Goal: Task Accomplishment & Management: Use online tool/utility

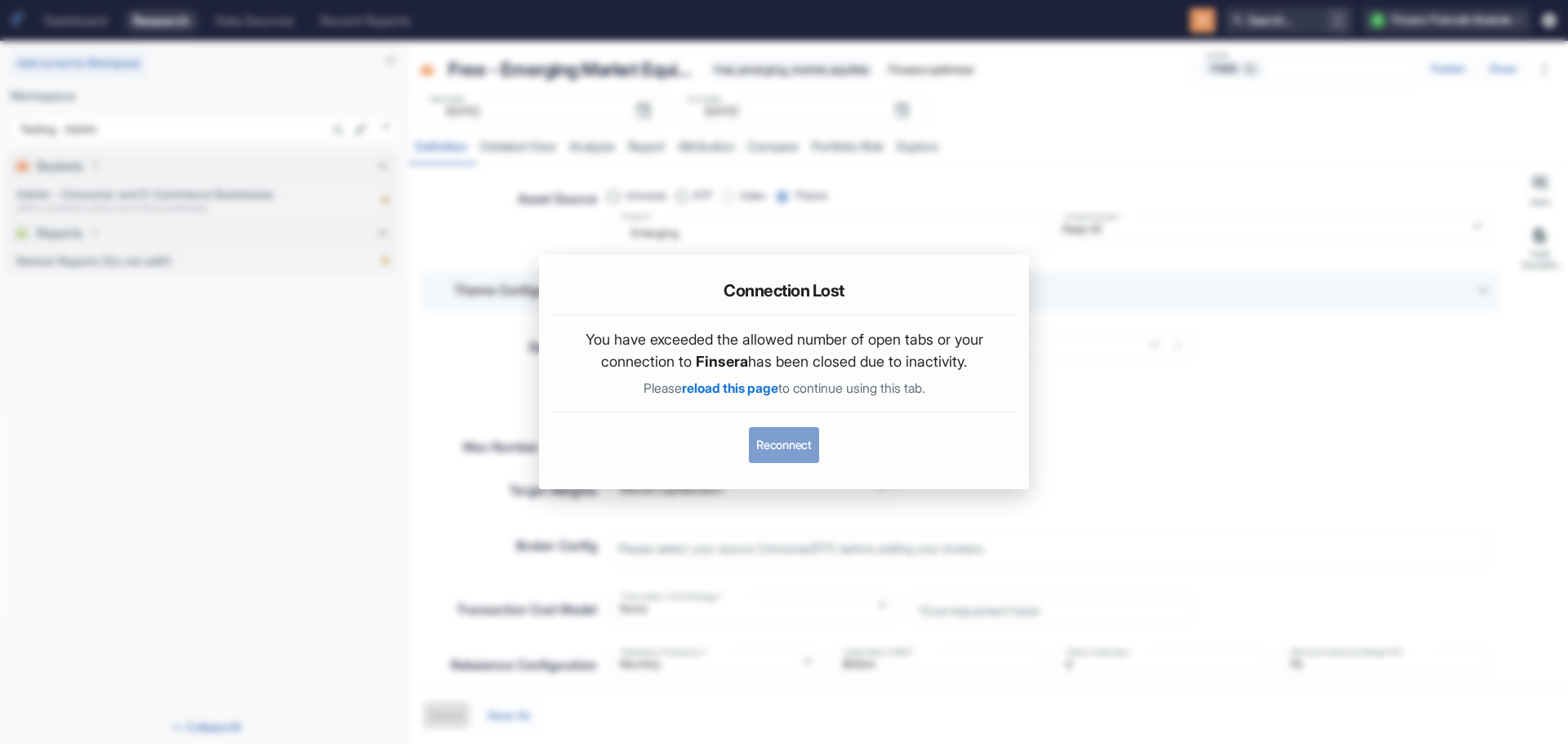
click at [798, 448] on button "Reconnect" at bounding box center [784, 445] width 70 height 36
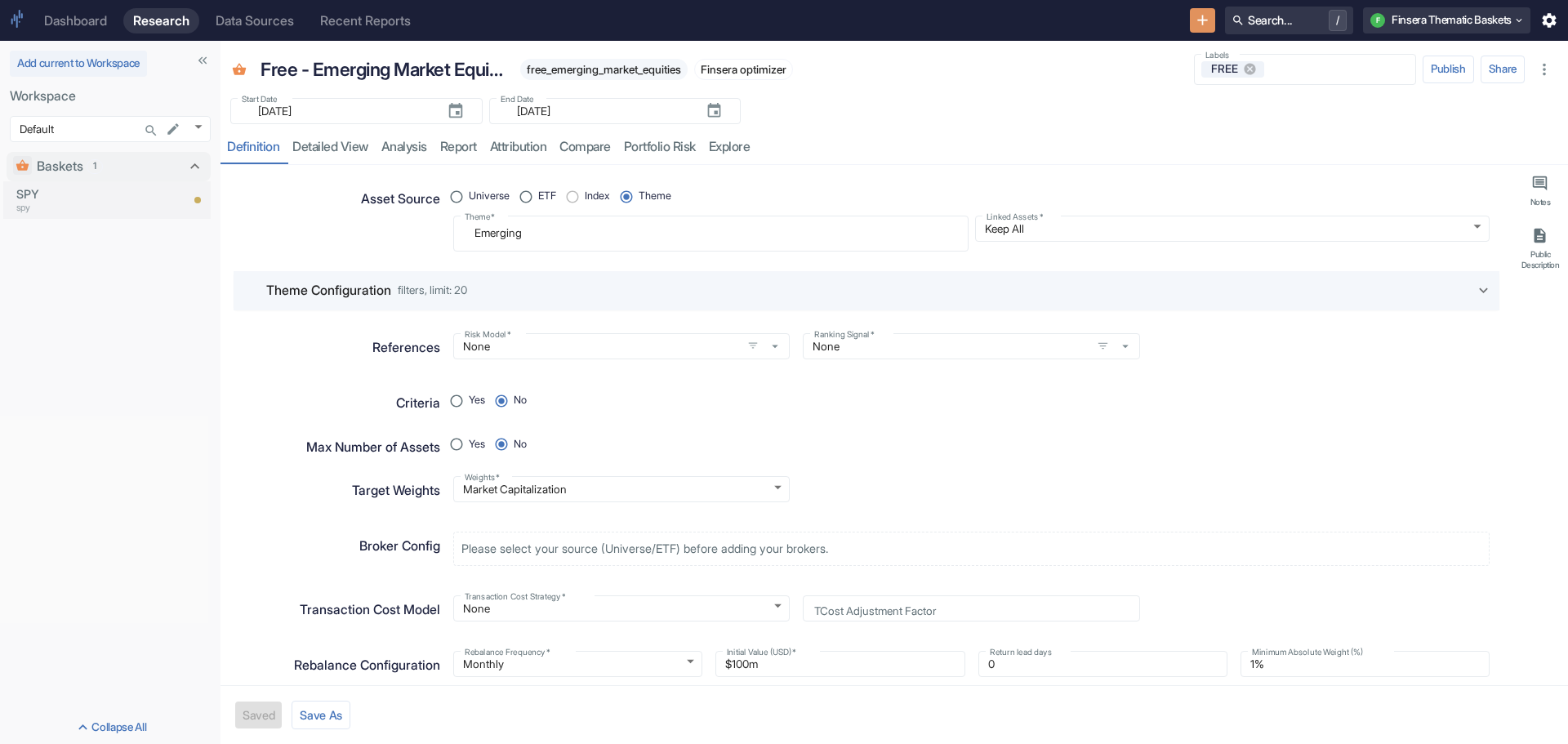
type textarea "x"
click at [1194, 14] on icon "New Resource" at bounding box center [1202, 20] width 18 height 18
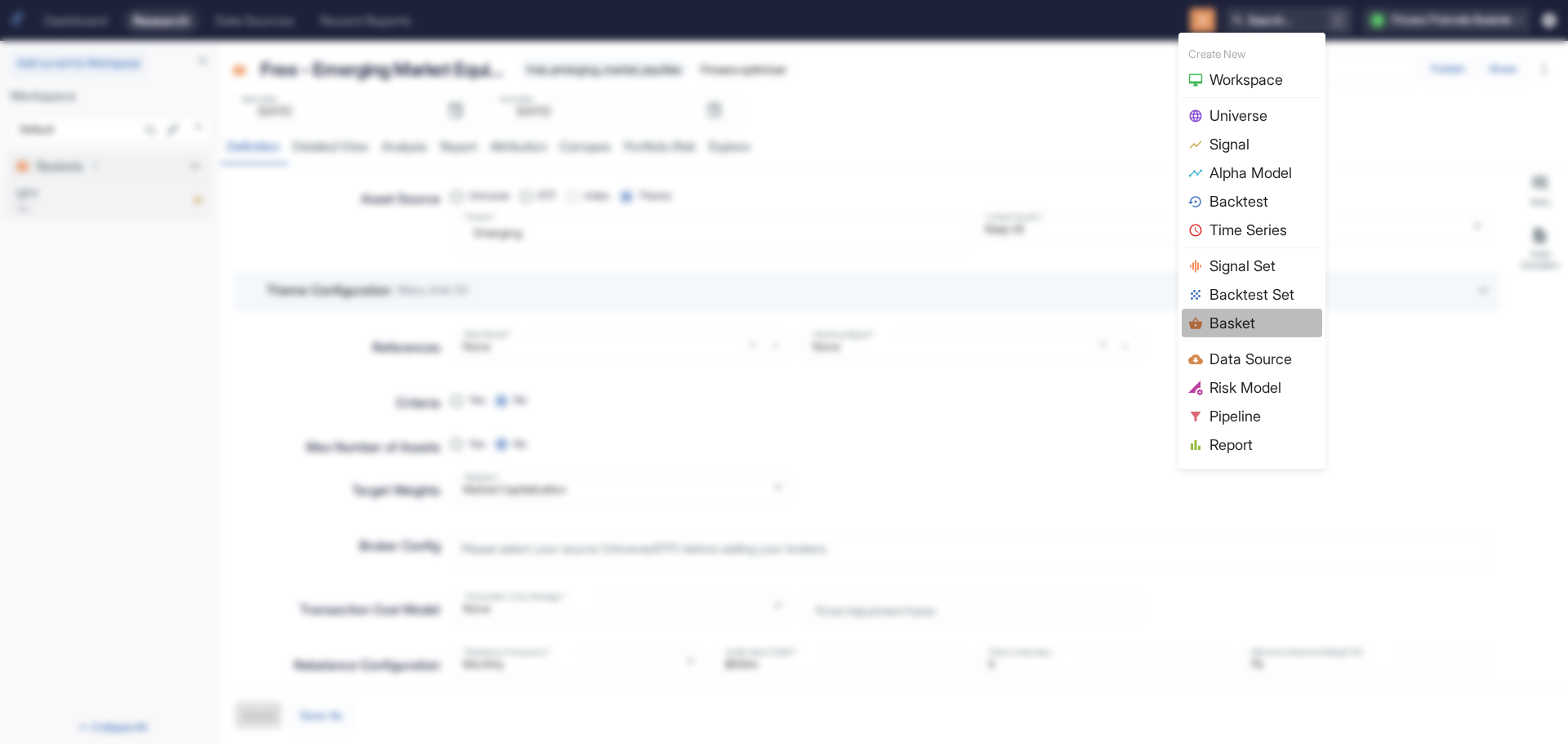
click at [1263, 315] on span "Basket" at bounding box center [1264, 323] width 107 height 22
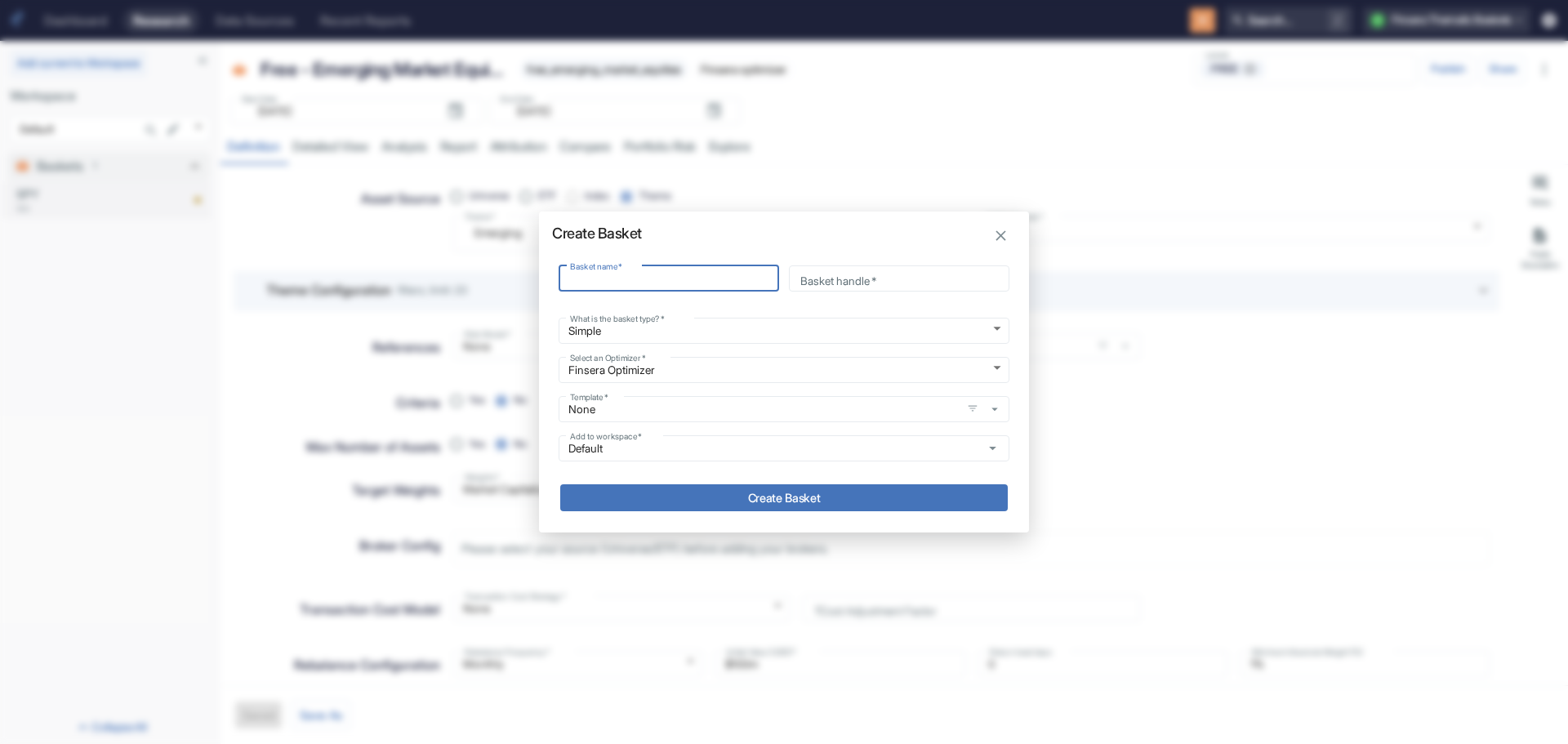
type input "t"
type input "te"
type input "tes"
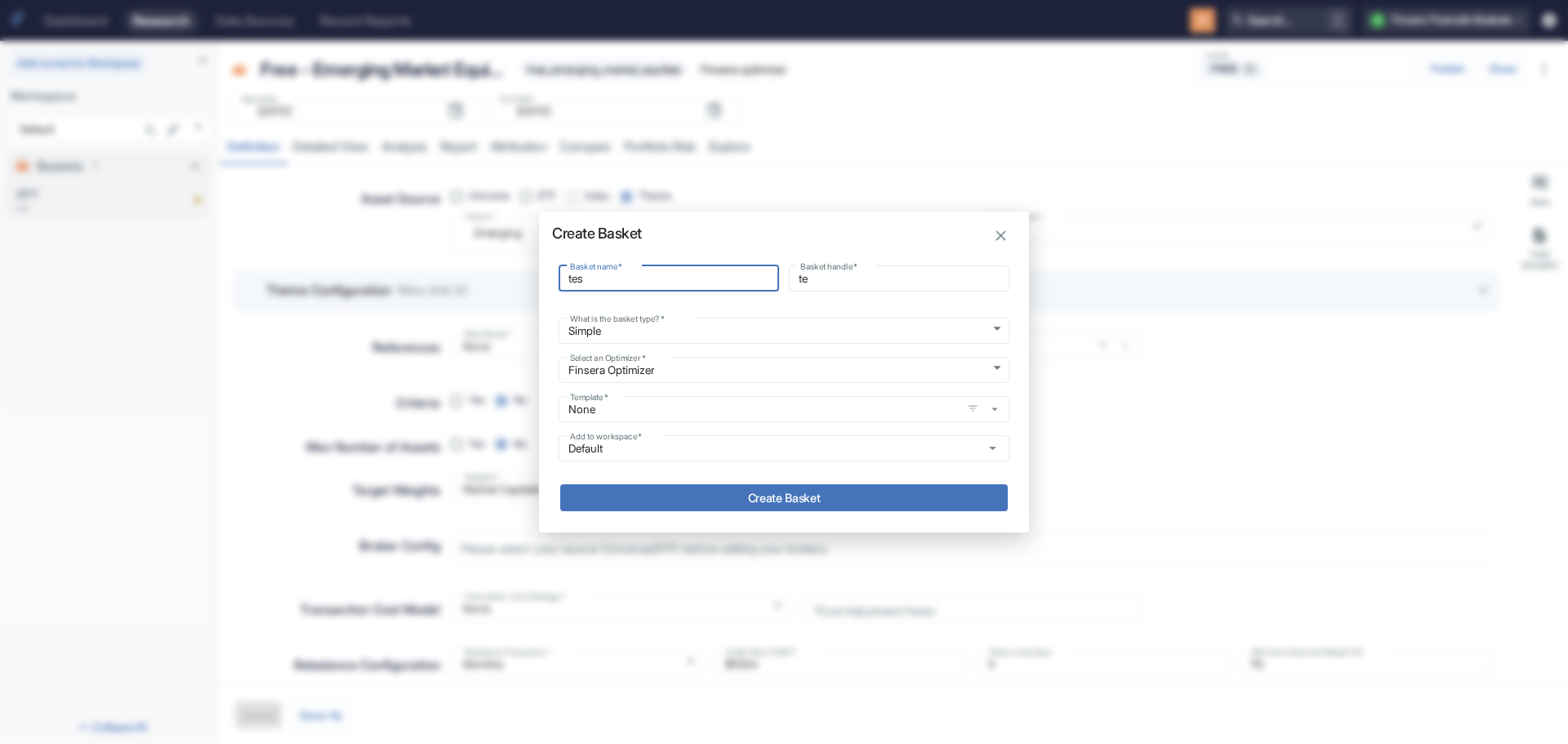
type input "tes"
type input "test"
type input "test_"
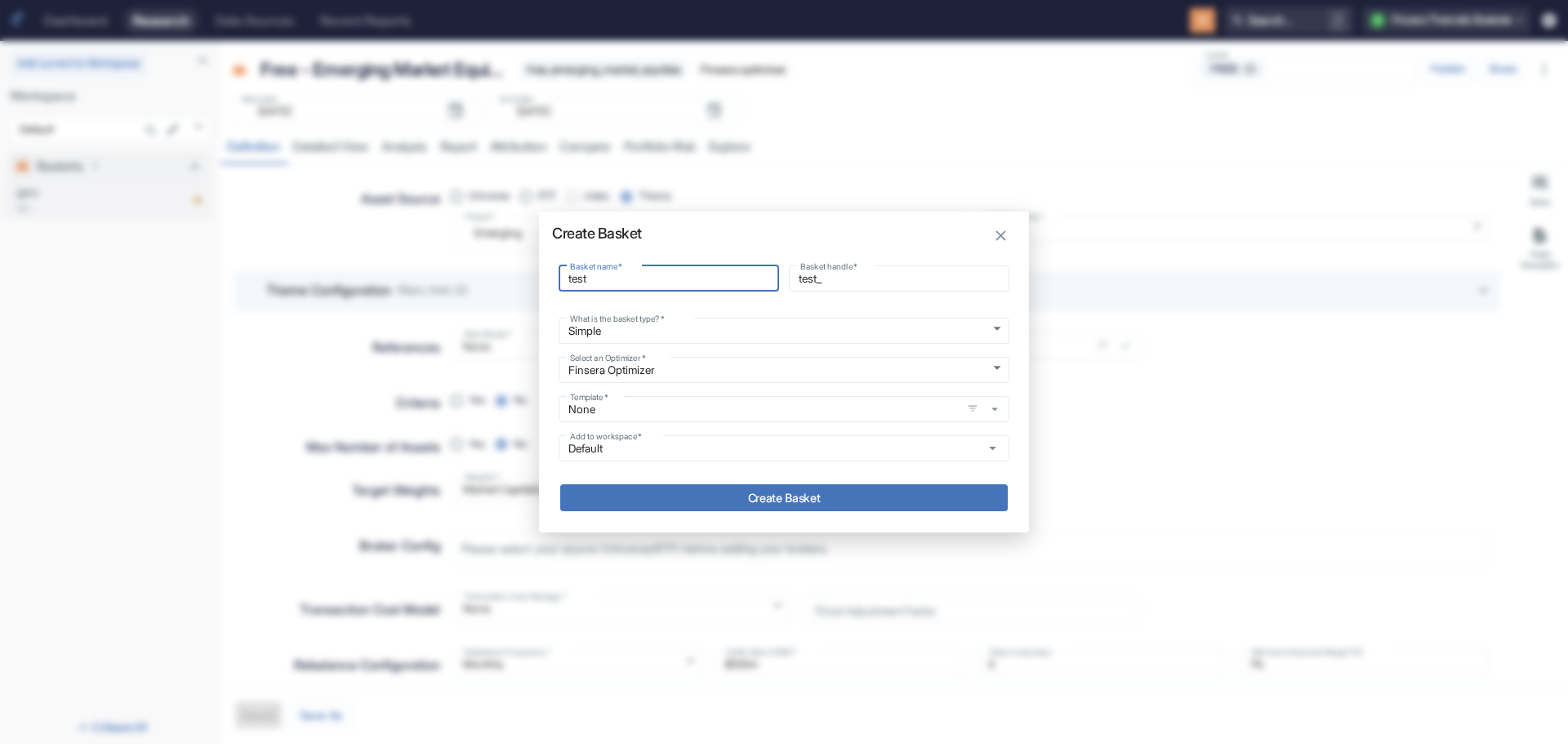
type input "test b"
type input "test_b"
type input "test ba"
type input "test_ba"
type input "test bas"
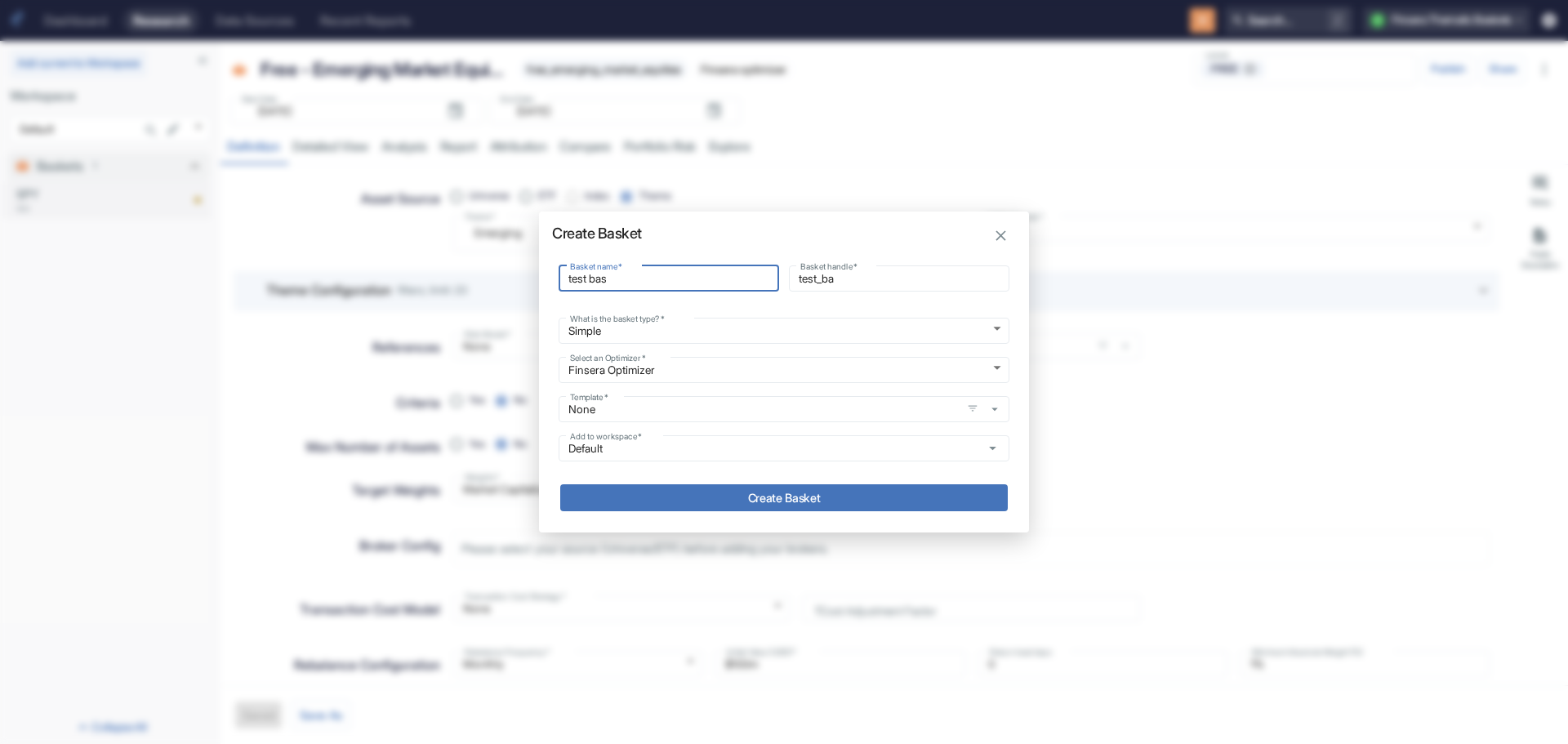
type input "test_bas"
type input "test bask"
type input "test_bask"
type input "test baske"
type input "test_baske"
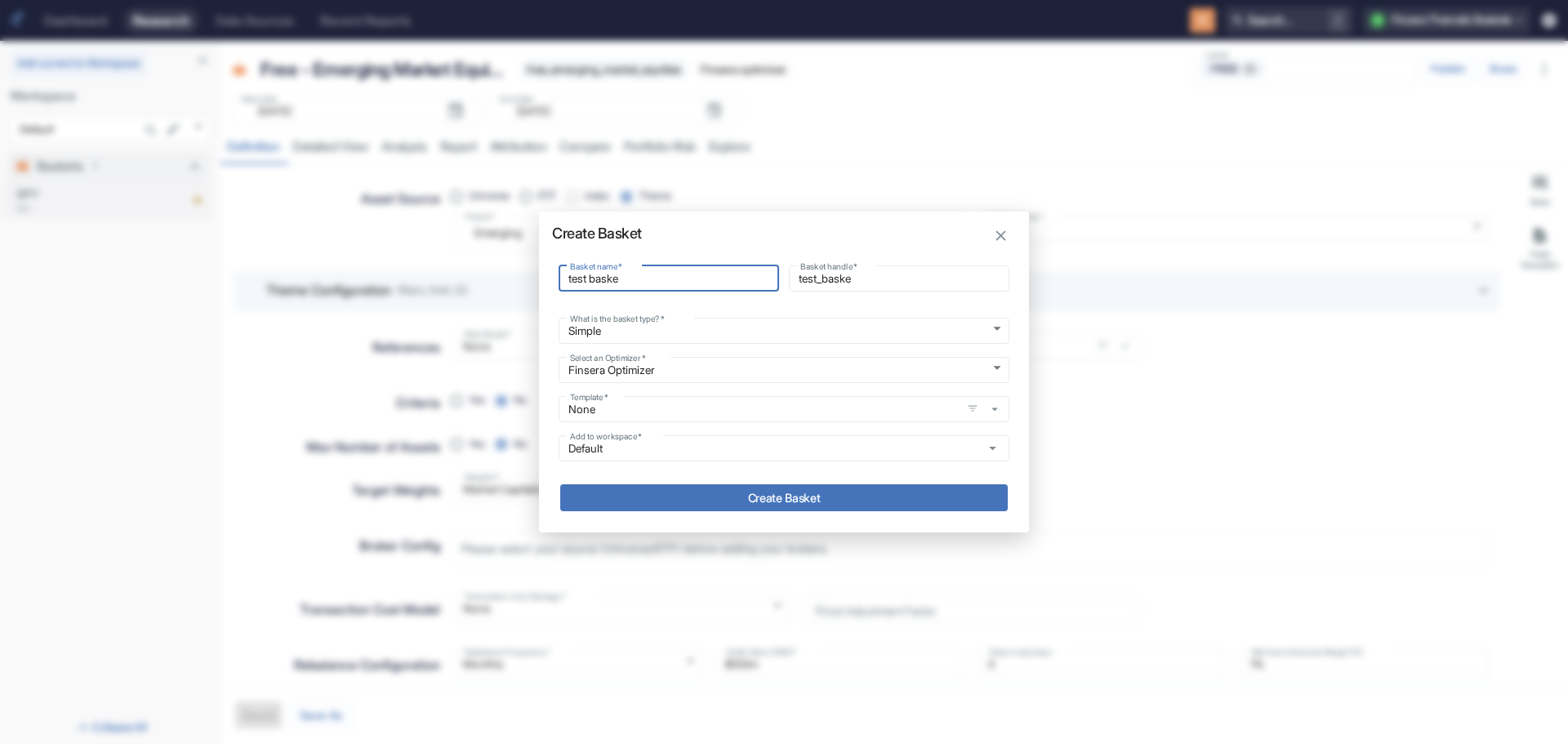
type input "test basket"
type input "test_basket"
type input "test basket"
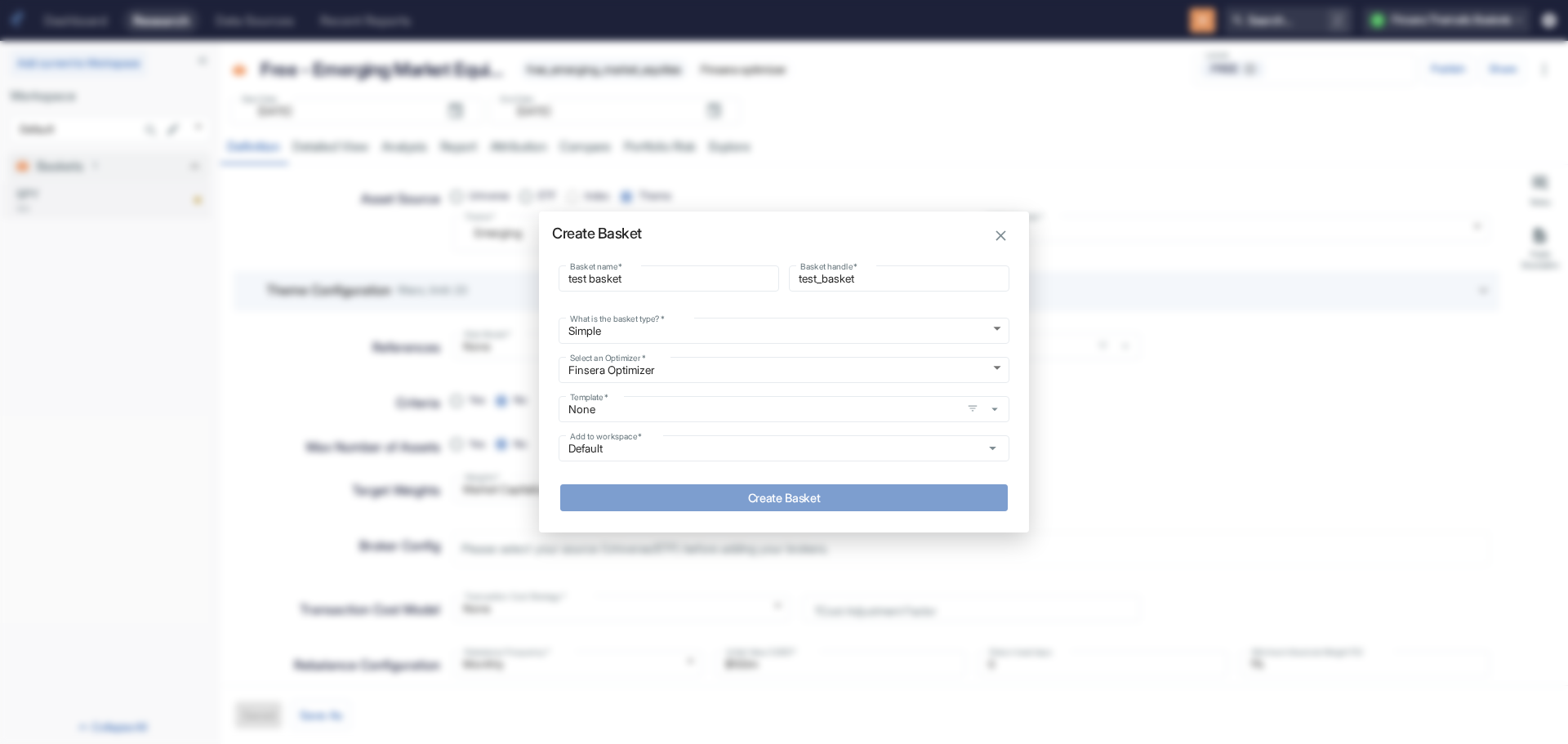
click at [788, 494] on button "Create Basket" at bounding box center [784, 499] width 448 height 27
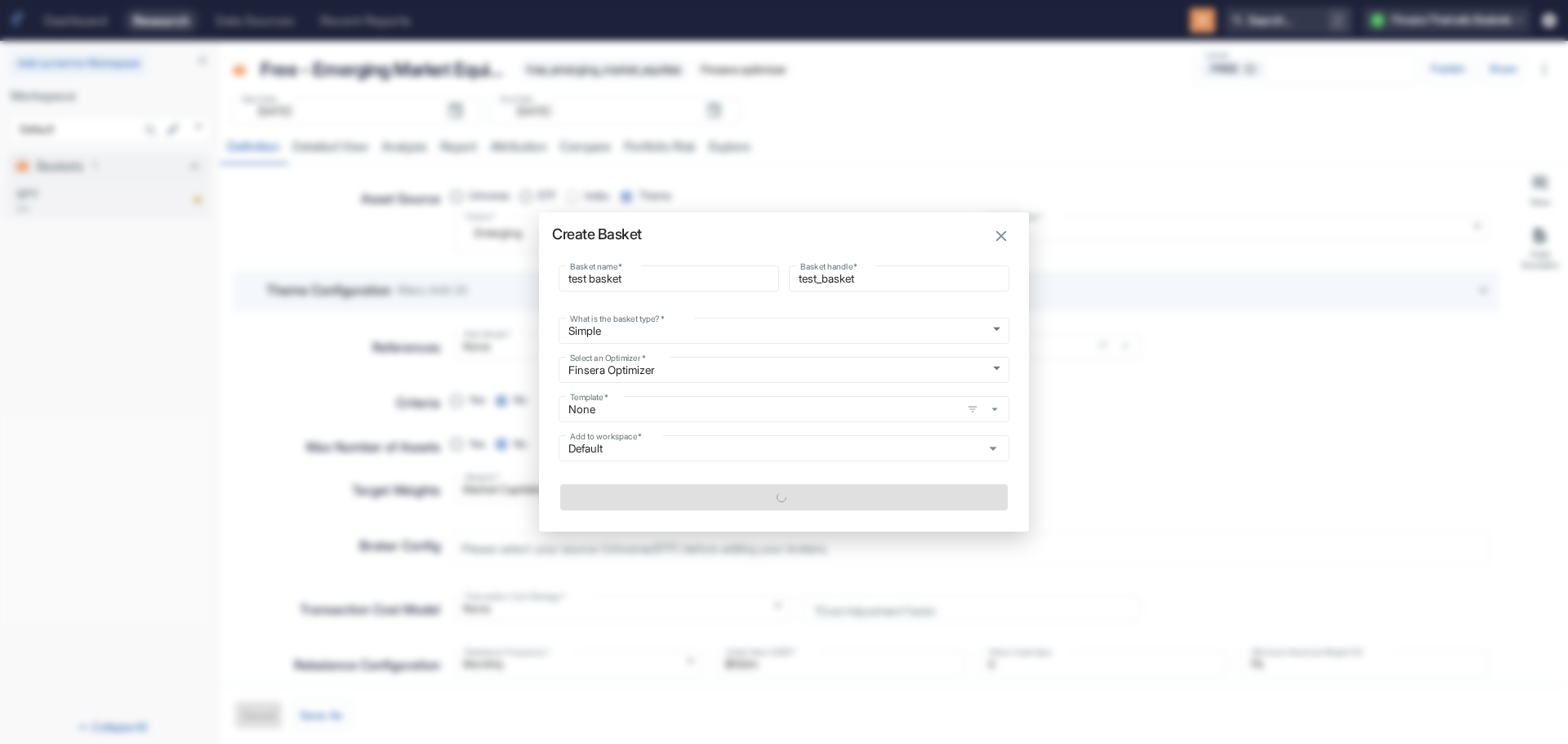
type textarea "x"
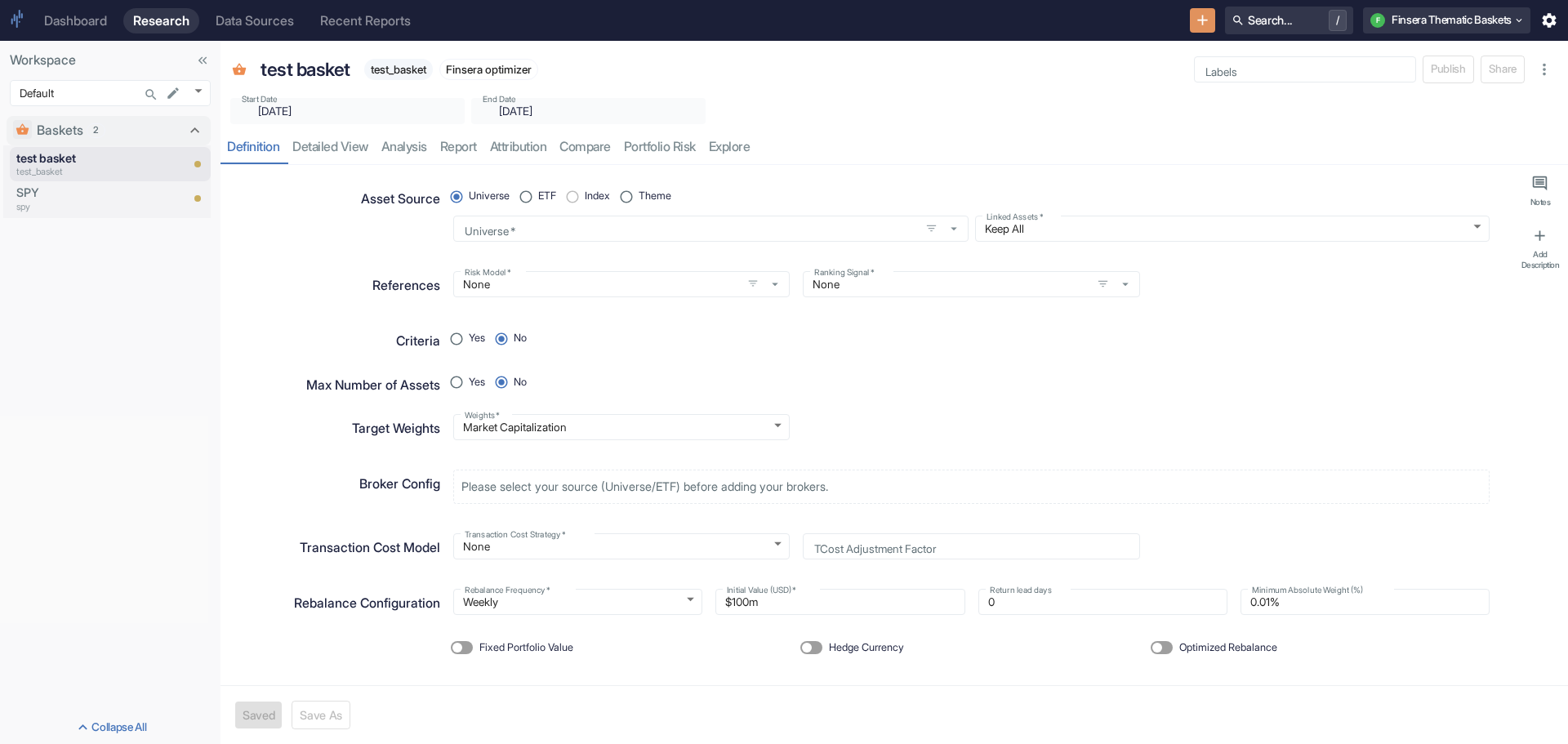
type textarea "x"
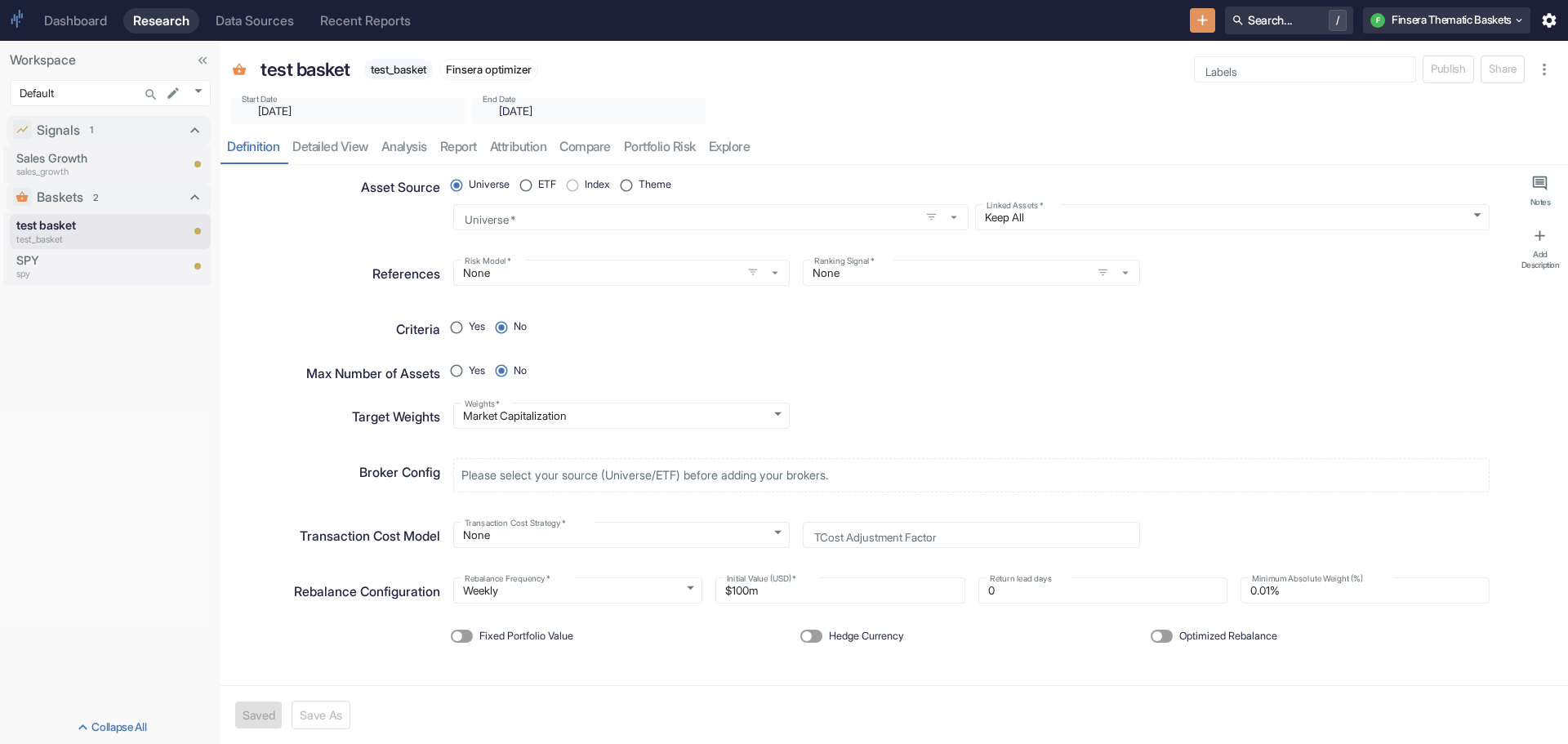
scroll to position [15, 0]
radio input "true"
click at [453, 324] on input "Yes" at bounding box center [456, 324] width 24 height 24
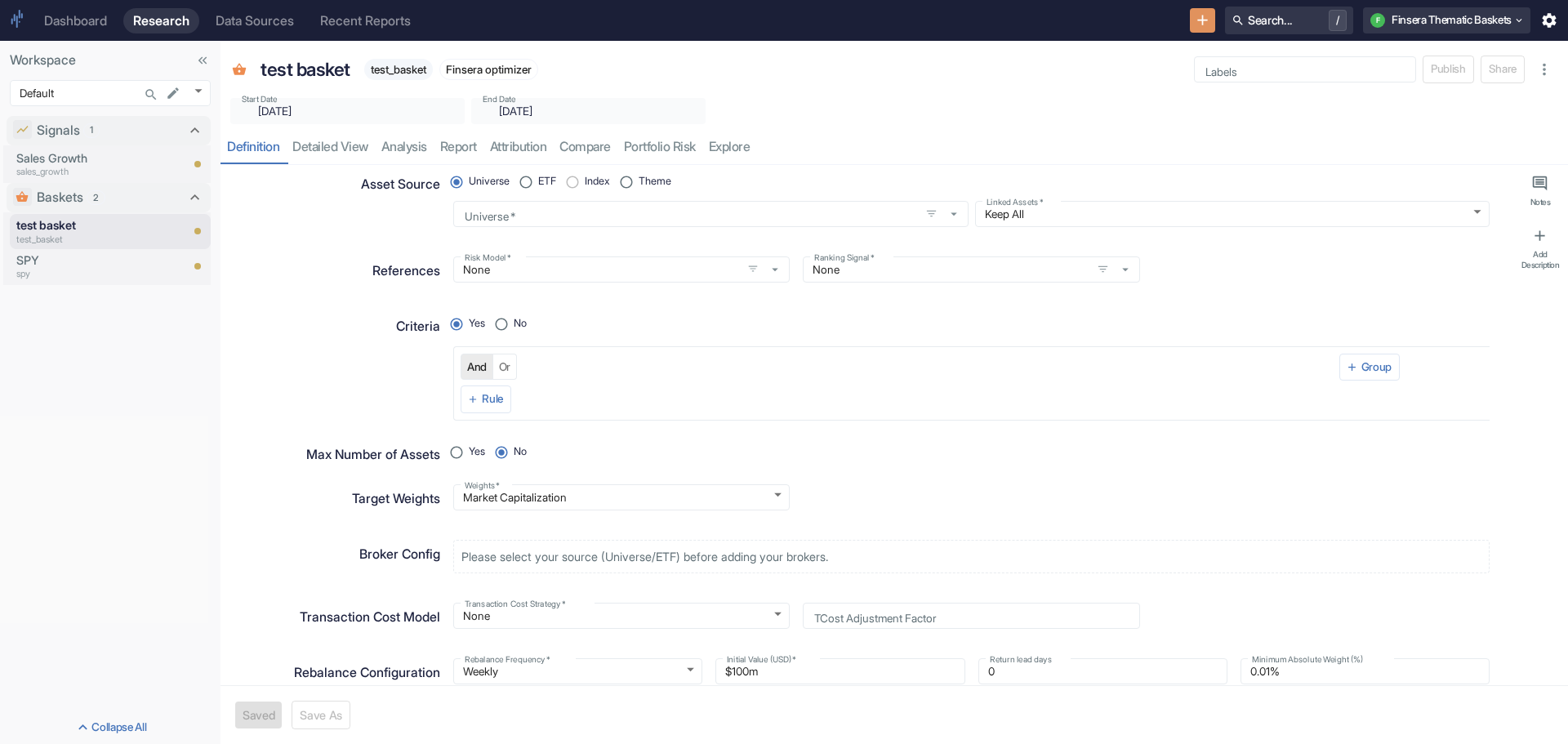
radio input "true"
radio input "false"
type textarea "x"
type input "1153"
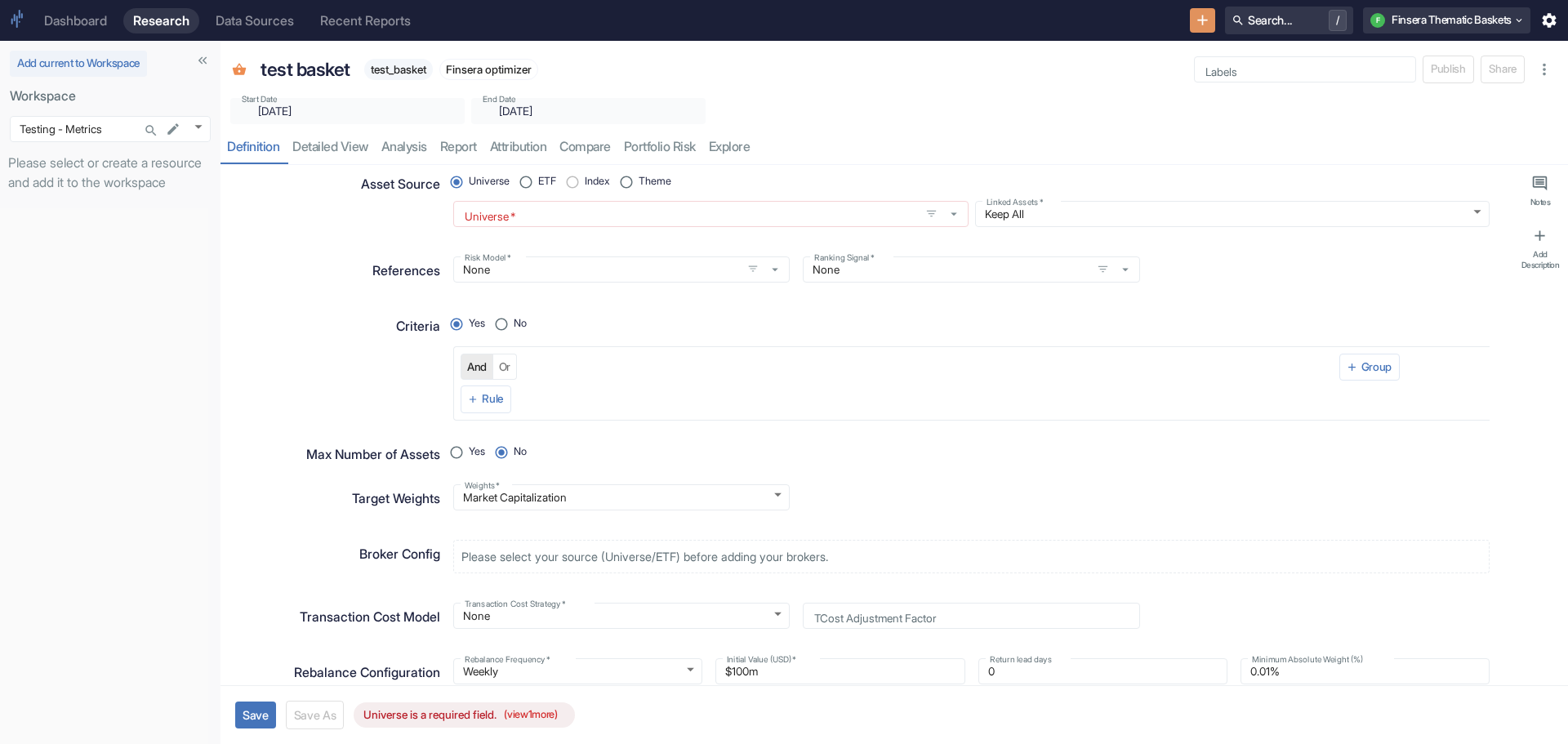
type textarea "x"
radio input "true"
click at [474, 394] on icon "button" at bounding box center [473, 400] width 12 height 12
radio input "true"
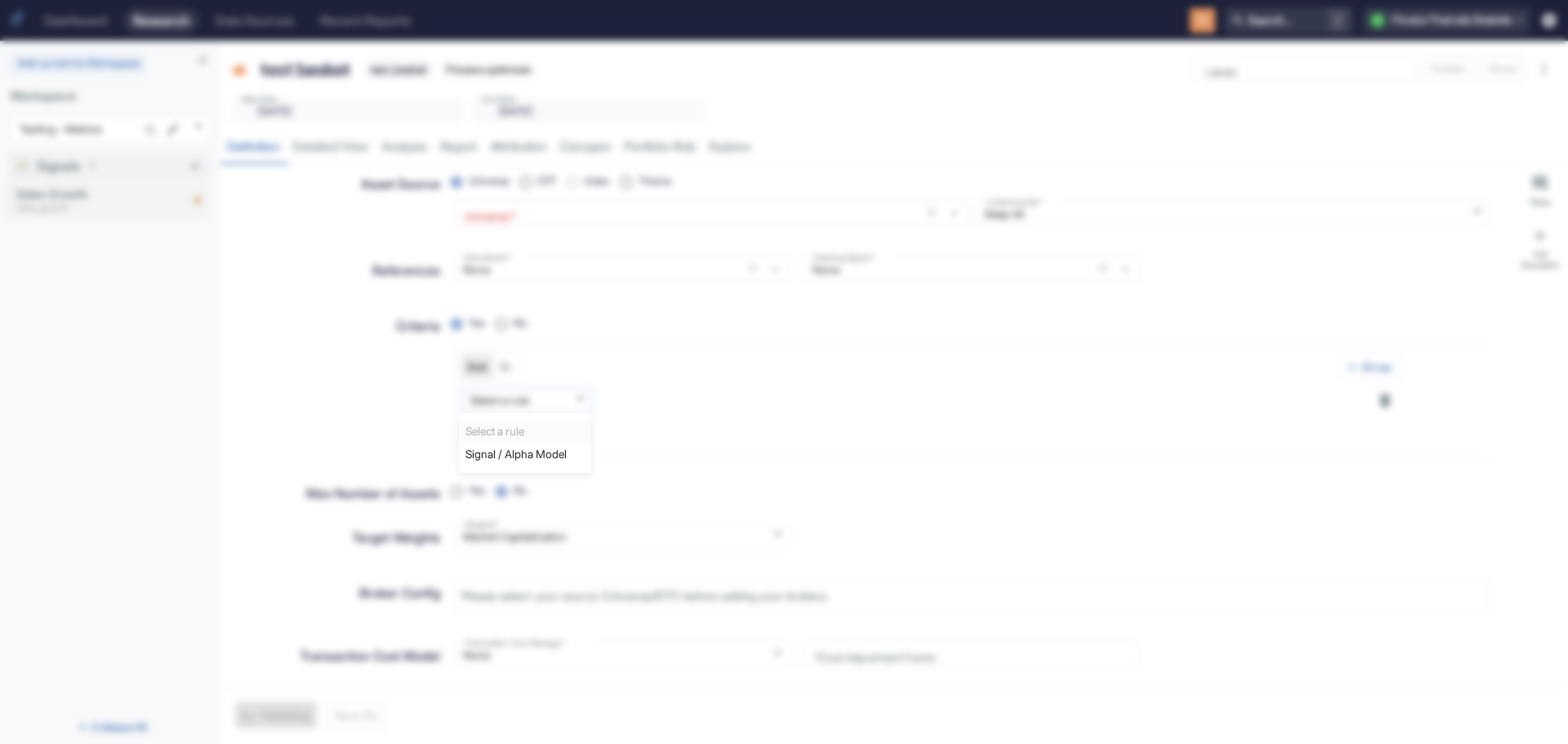
click at [580, 391] on body "Dashboard Research Data Sources Recent Reports Search... / F Finsera Thematic B…" at bounding box center [784, 372] width 1568 height 744
click at [568, 452] on li "Signal / Alpha Model" at bounding box center [525, 455] width 132 height 23
type textarea "x"
type input "signal_condition"
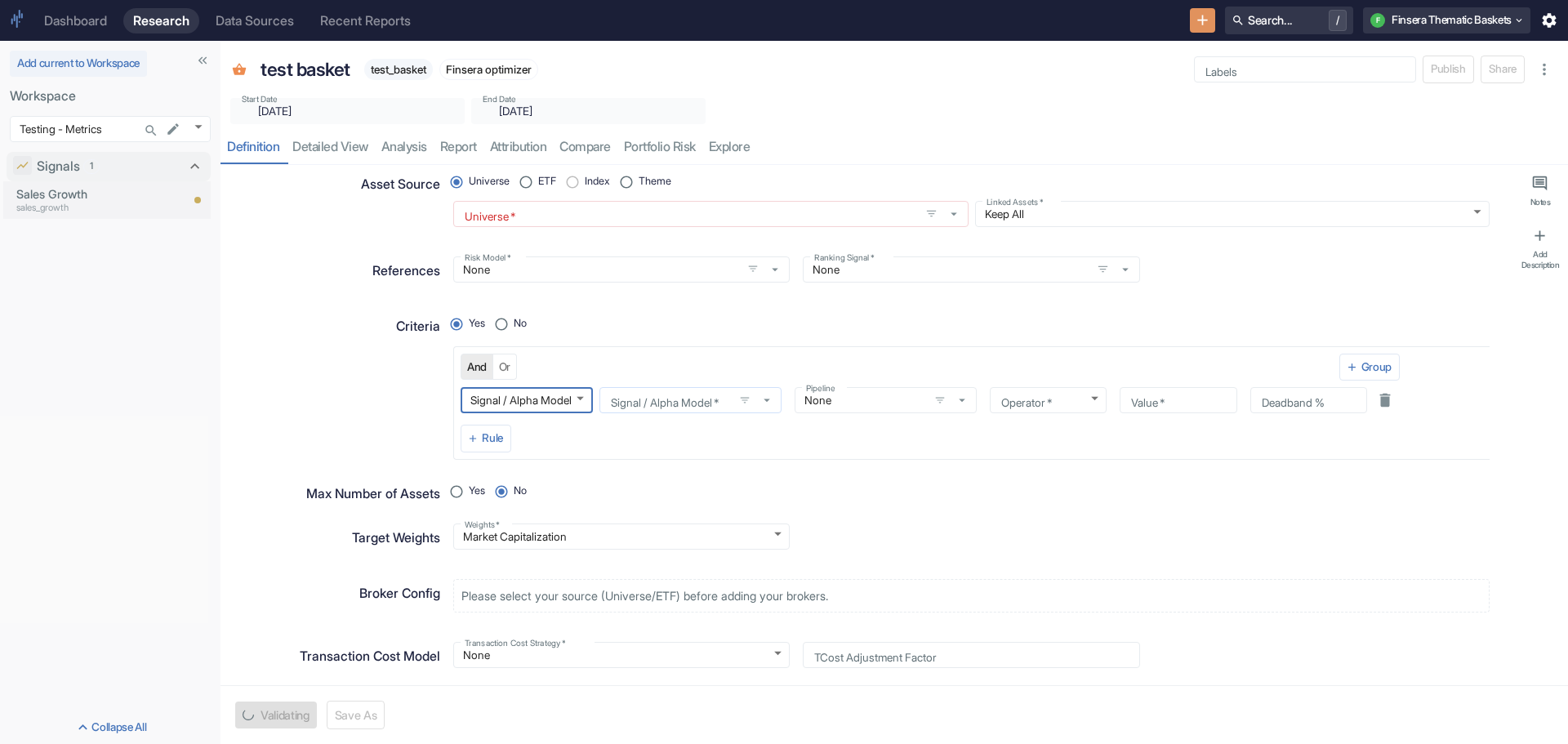
type textarea "x"
click at [769, 396] on icon "button" at bounding box center [766, 400] width 15 height 15
click at [316, 404] on div "Criteria" at bounding box center [336, 381] width 209 height 156
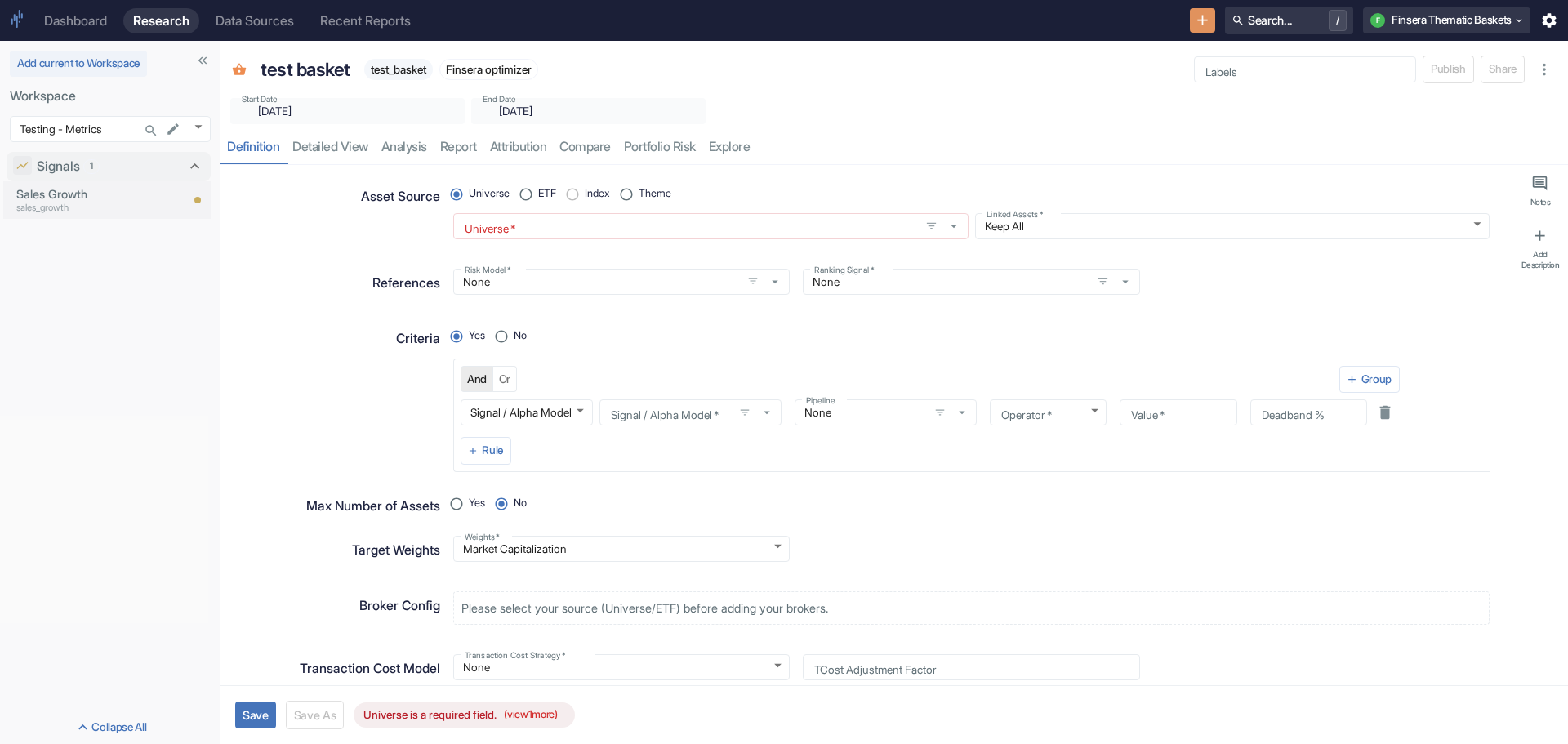
scroll to position [0, 0]
click at [632, 196] on input "Theme" at bounding box center [625, 196] width 24 height 24
radio input "false"
radio input "true"
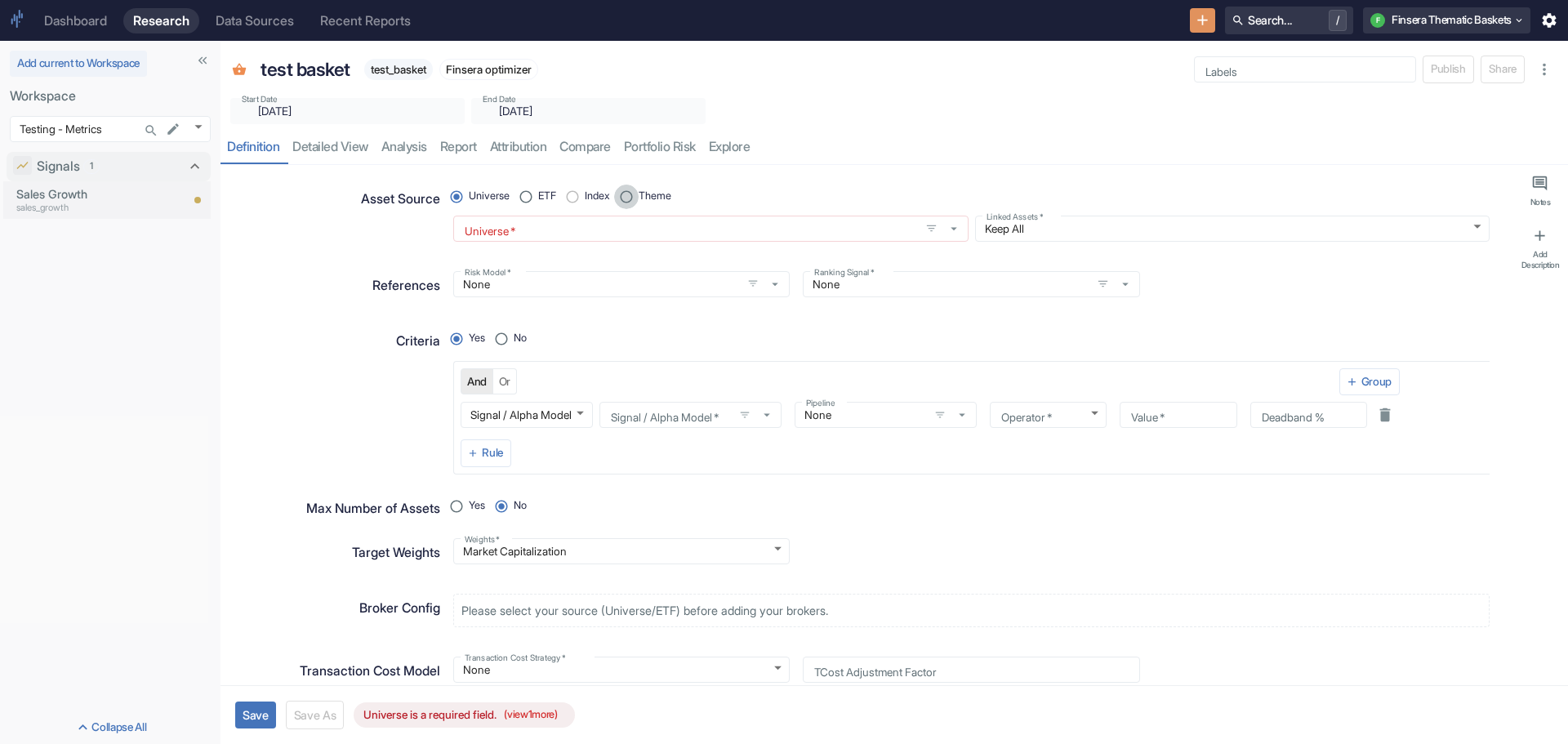
type textarea "x"
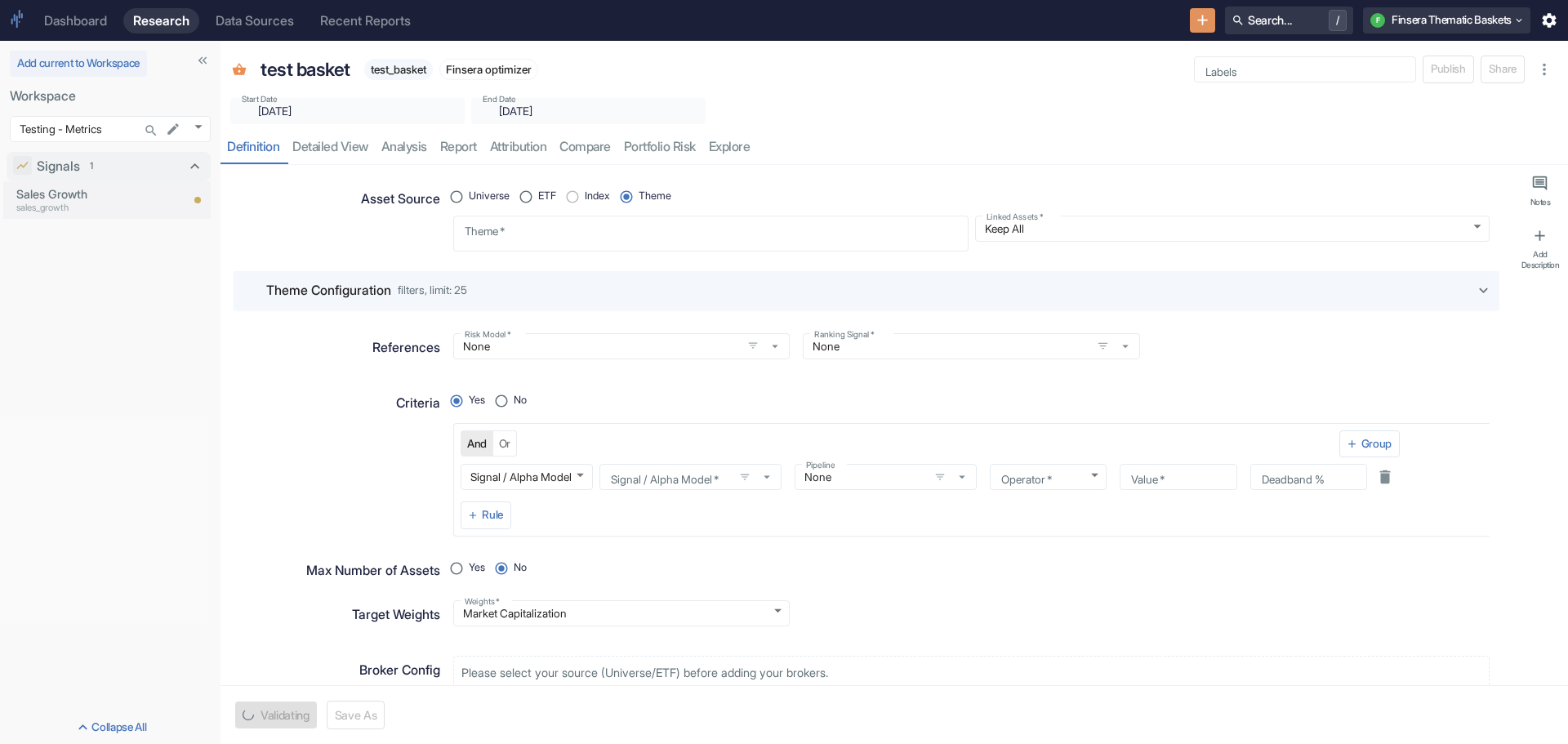
radio input "true"
click at [764, 471] on icon "button" at bounding box center [766, 476] width 15 height 15
click at [335, 447] on div "Criteria" at bounding box center [336, 459] width 209 height 156
click at [769, 341] on icon "button" at bounding box center [775, 346] width 15 height 15
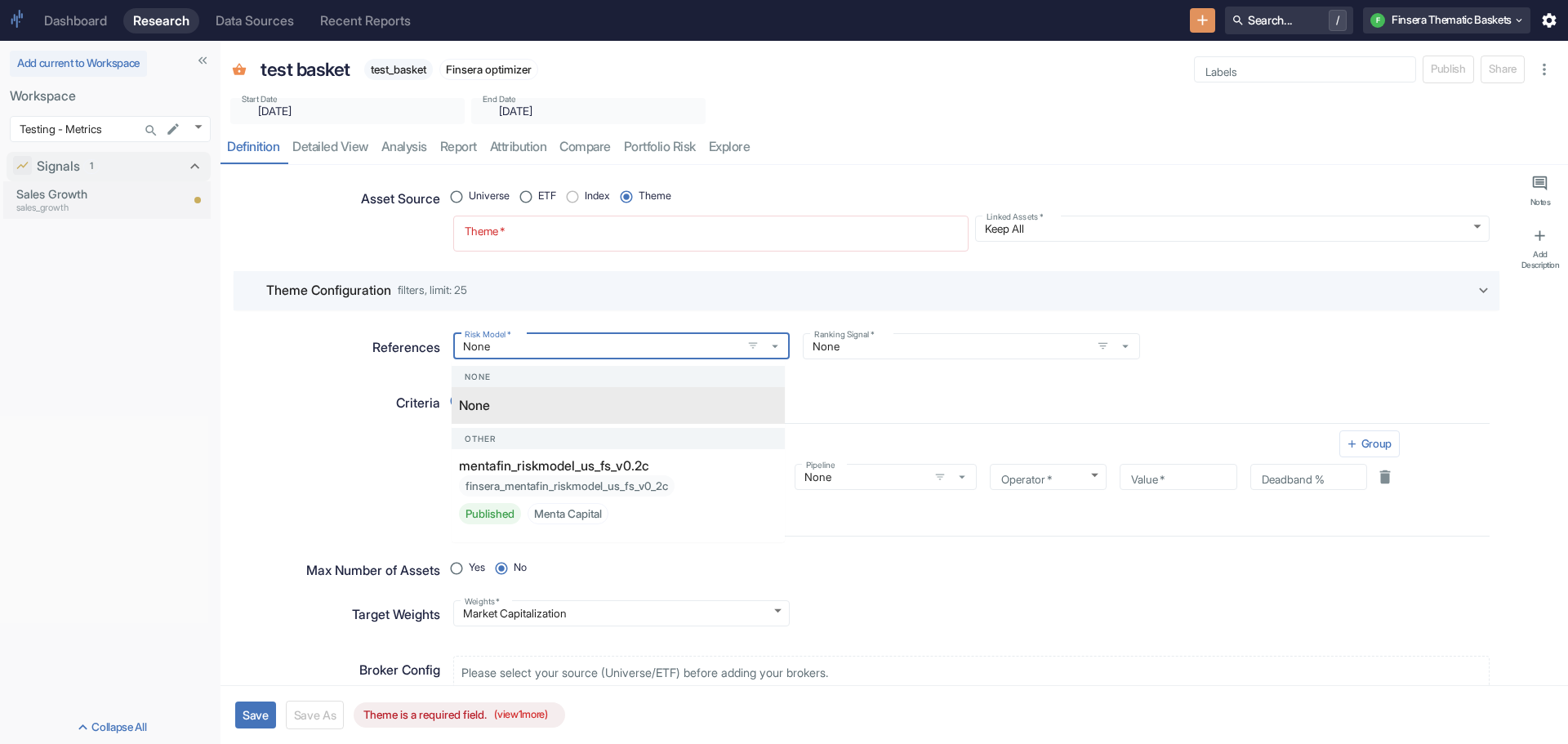
click at [314, 436] on div "Criteria" at bounding box center [336, 459] width 209 height 156
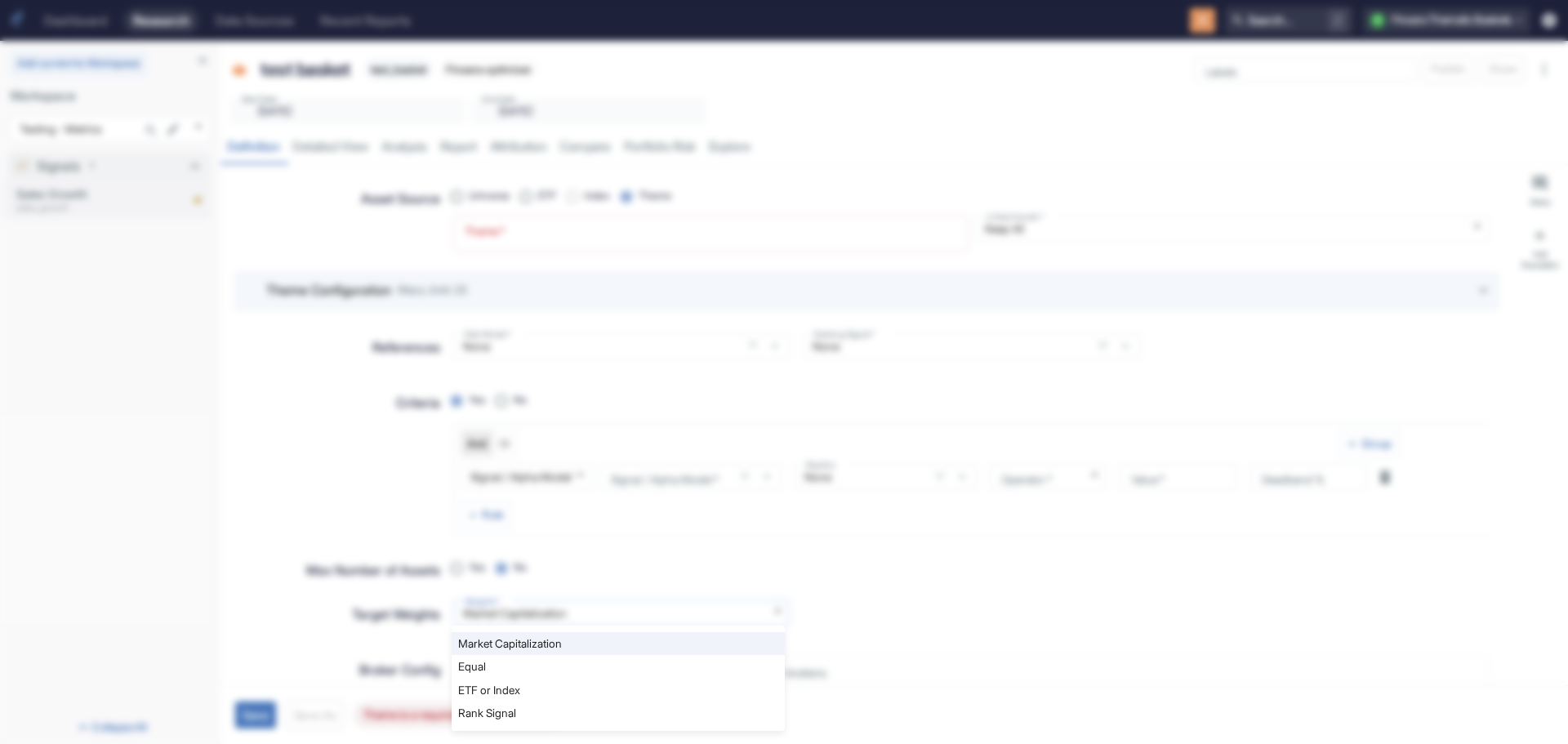
click at [773, 608] on body "Dashboard Research Data Sources Recent Reports Search... / F Finsera Thematic B…" at bounding box center [784, 372] width 1568 height 744
click at [314, 450] on div at bounding box center [784, 372] width 1568 height 744
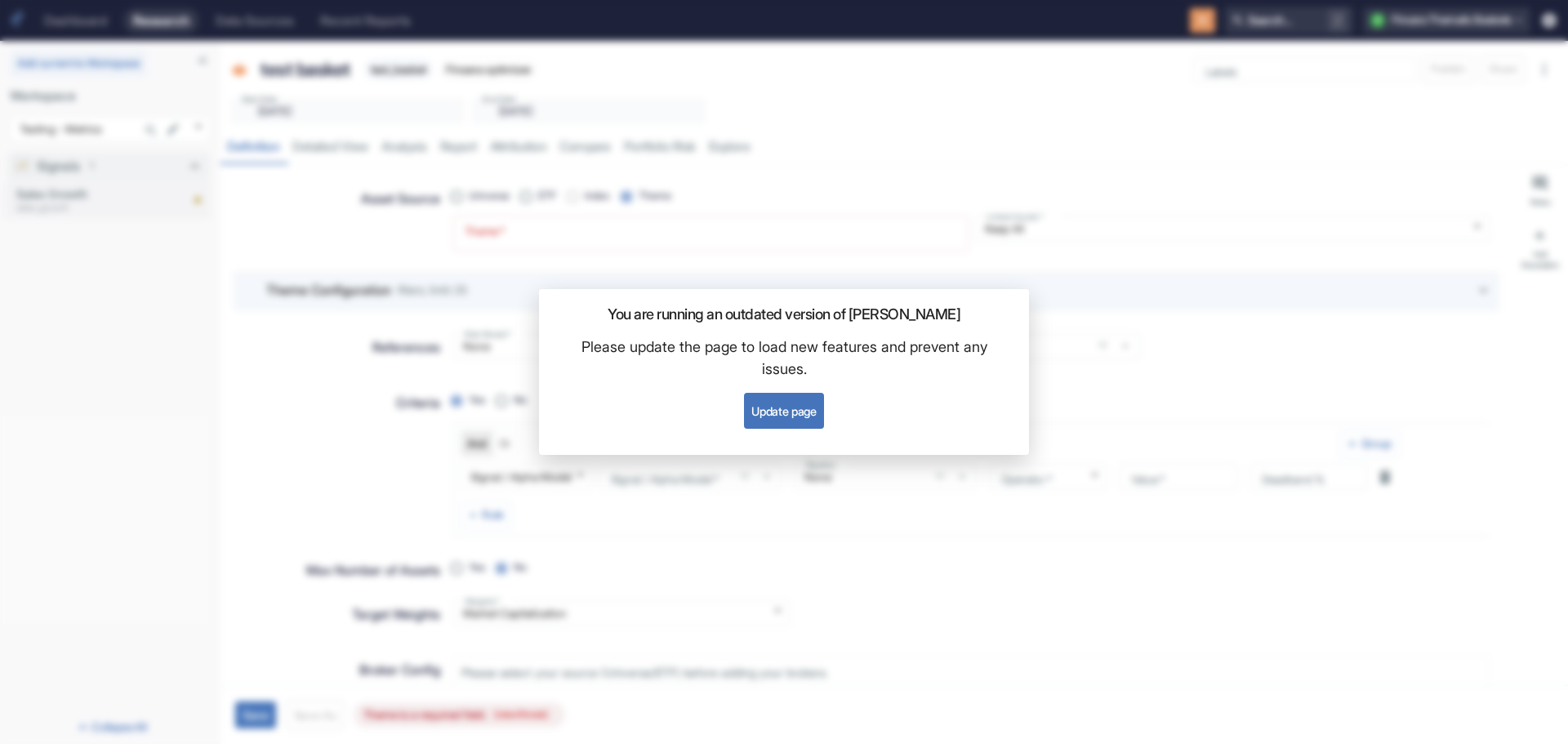
type textarea "x"
